Goal: Transaction & Acquisition: Purchase product/service

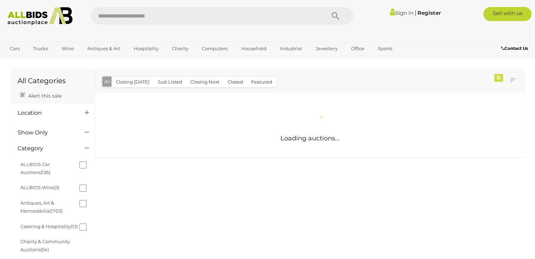
click at [133, 19] on input "text" at bounding box center [204, 16] width 227 height 18
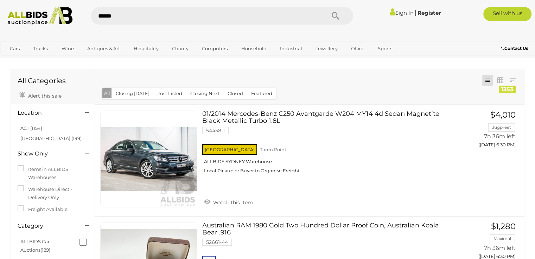
type input "*******"
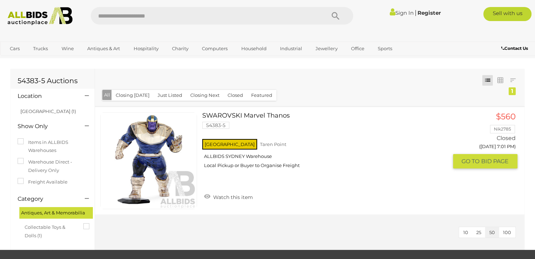
click at [252, 119] on link "SWAROVSKI Marvel Thanos 54383-5 [GEOGRAPHIC_DATA] [GEOGRAPHIC_DATA] ALLBIDS [GE…" at bounding box center [327, 143] width 240 height 62
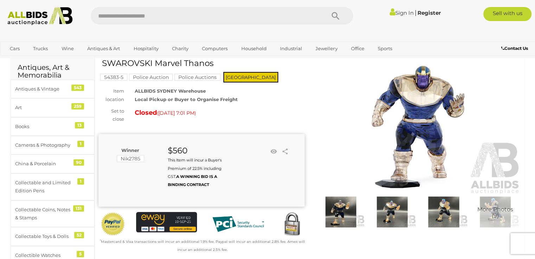
scroll to position [35, 0]
